Goal: Information Seeking & Learning: Learn about a topic

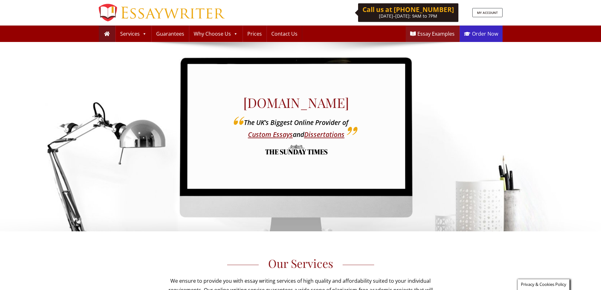
click at [485, 35] on link "Order Now" at bounding box center [481, 34] width 43 height 16
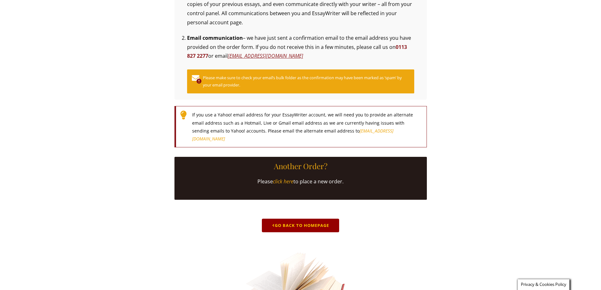
scroll to position [280, 0]
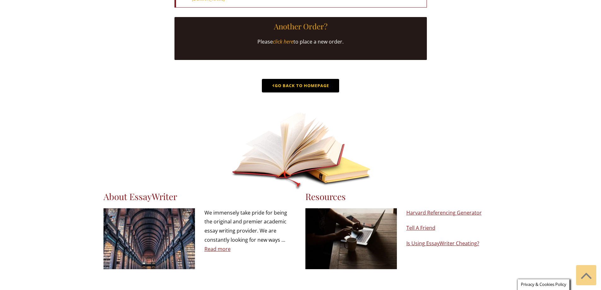
click at [315, 93] on link "Go Back to Homepage" at bounding box center [300, 86] width 77 height 14
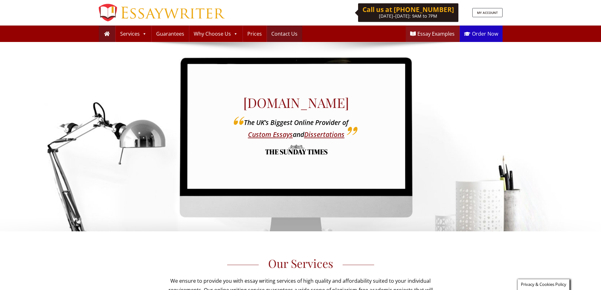
click at [282, 33] on link "Contact Us" at bounding box center [284, 34] width 35 height 16
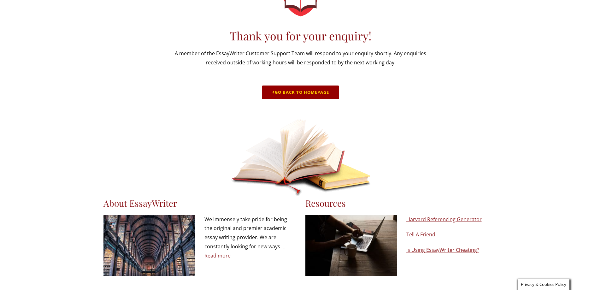
scroll to position [90, 0]
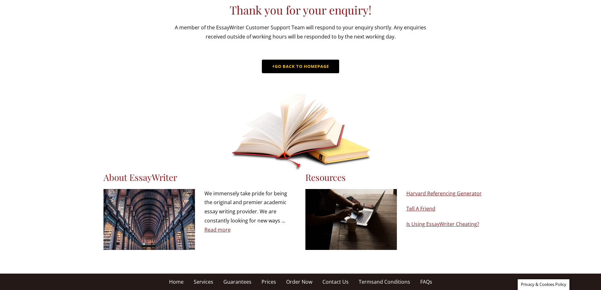
click at [288, 60] on link "Go Back to Homepage" at bounding box center [300, 67] width 77 height 14
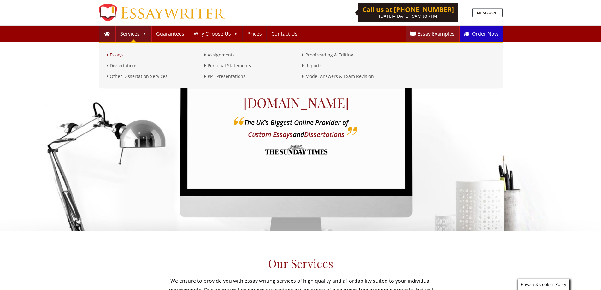
click at [116, 55] on link "Essays" at bounding box center [154, 55] width 95 height 8
click at [118, 65] on link "Dissertations" at bounding box center [154, 66] width 95 height 8
click at [128, 77] on link "Other Dissertation Services" at bounding box center [154, 77] width 95 height 8
click at [216, 57] on link "Assignments" at bounding box center [252, 55] width 95 height 8
click at [220, 66] on link "Personal Statements" at bounding box center [252, 66] width 95 height 8
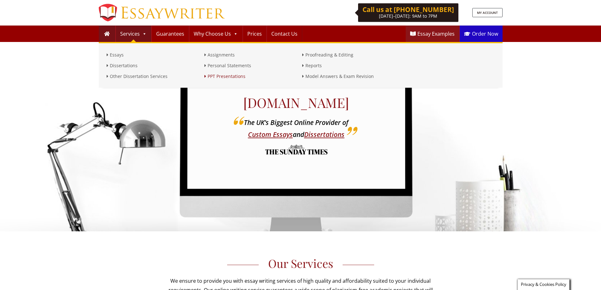
click at [225, 76] on link "PPT Presentations" at bounding box center [252, 77] width 95 height 8
click at [316, 56] on link "Proofreading & Editing" at bounding box center [349, 55] width 95 height 8
click at [315, 68] on link "Reports" at bounding box center [349, 66] width 95 height 8
click at [331, 77] on link "Model Answers & Exam Revision" at bounding box center [349, 77] width 95 height 8
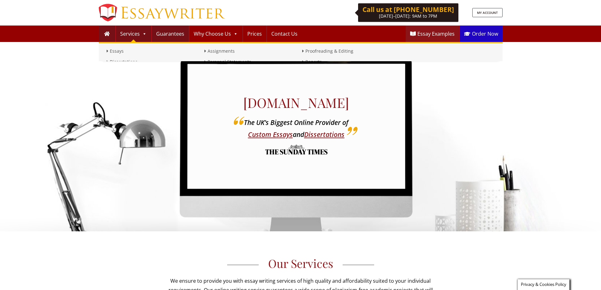
click at [171, 35] on link "Guarantees" at bounding box center [170, 34] width 37 height 16
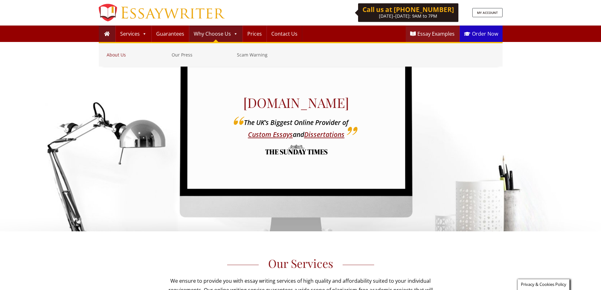
click at [116, 56] on link "About Us" at bounding box center [138, 55] width 62 height 8
click at [187, 57] on link "Our Press" at bounding box center [203, 55] width 62 height 8
click at [250, 53] on link "Scam Warning" at bounding box center [268, 55] width 62 height 8
click at [254, 35] on link "Prices" at bounding box center [254, 34] width 23 height 16
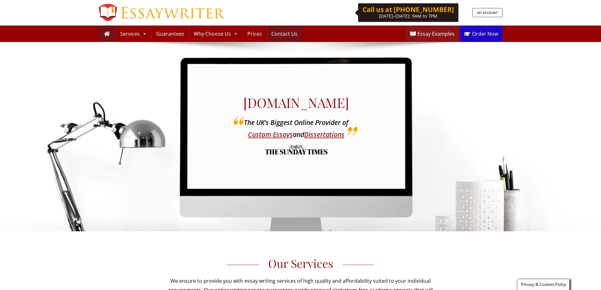
click at [279, 33] on link "Contact Us" at bounding box center [284, 34] width 35 height 16
click at [443, 34] on link "Essay Examples" at bounding box center [432, 34] width 53 height 16
click at [480, 34] on link "Order Now" at bounding box center [481, 34] width 43 height 16
click at [473, 14] on link "MY ACCOUNT" at bounding box center [488, 12] width 30 height 9
